Goal: Find specific page/section: Find specific page/section

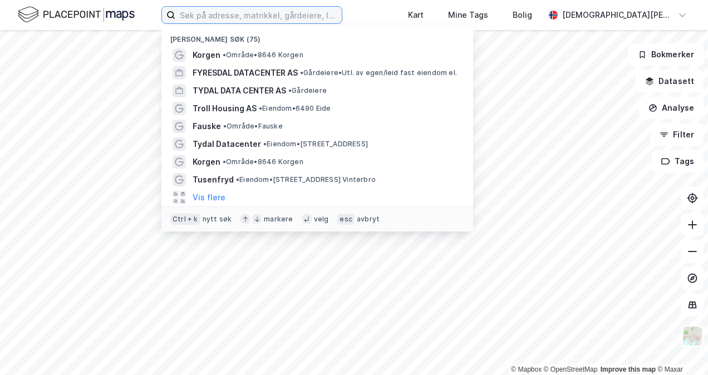
click at [279, 15] on input at bounding box center [258, 15] width 166 height 17
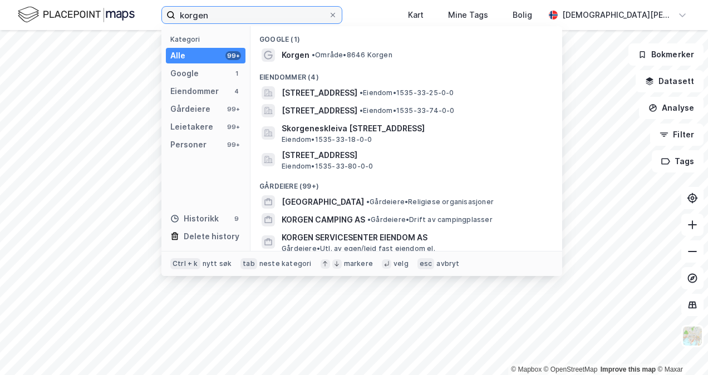
type input "korgen"
click at [353, 58] on span "• Område • 8646 Korgen" at bounding box center [352, 55] width 81 height 9
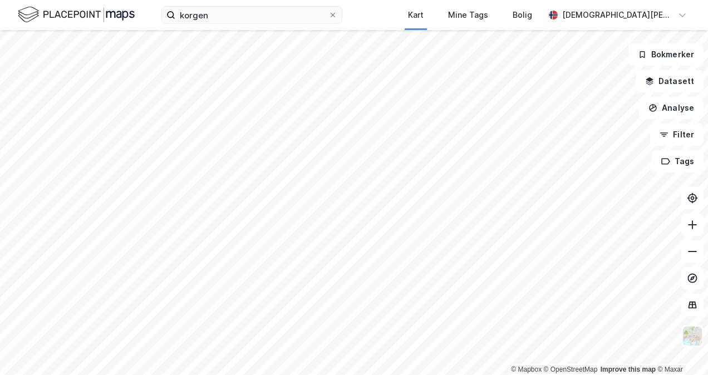
click at [350, 6] on div "korgen Kart Mine Tags Bolig [PERSON_NAME] © Mapbox © OpenStreetMap Improve this…" at bounding box center [354, 187] width 708 height 375
